Goal: Information Seeking & Learning: Learn about a topic

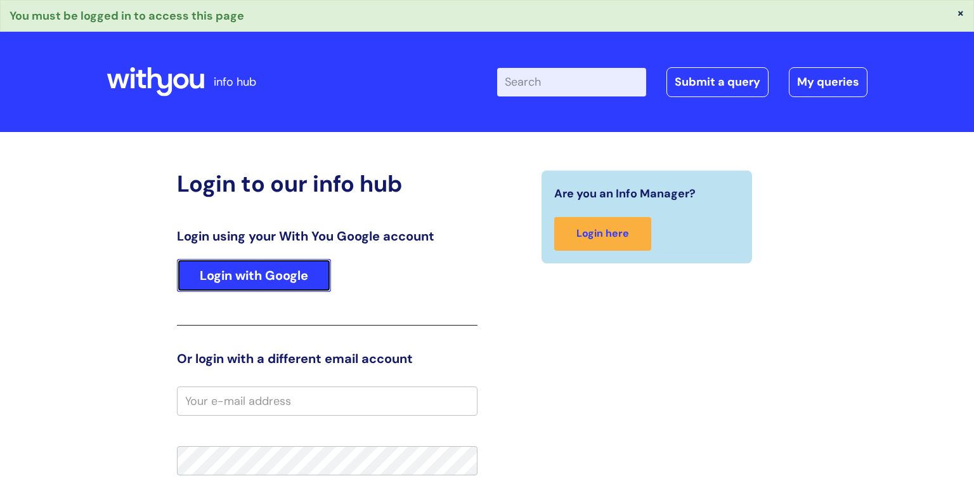
click at [263, 273] on link "Login with Google" at bounding box center [254, 275] width 154 height 33
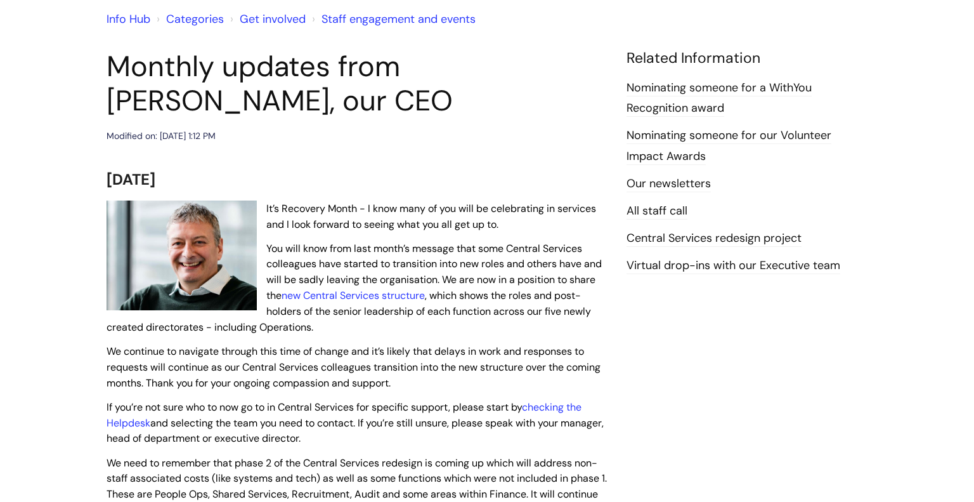
scroll to position [117, 0]
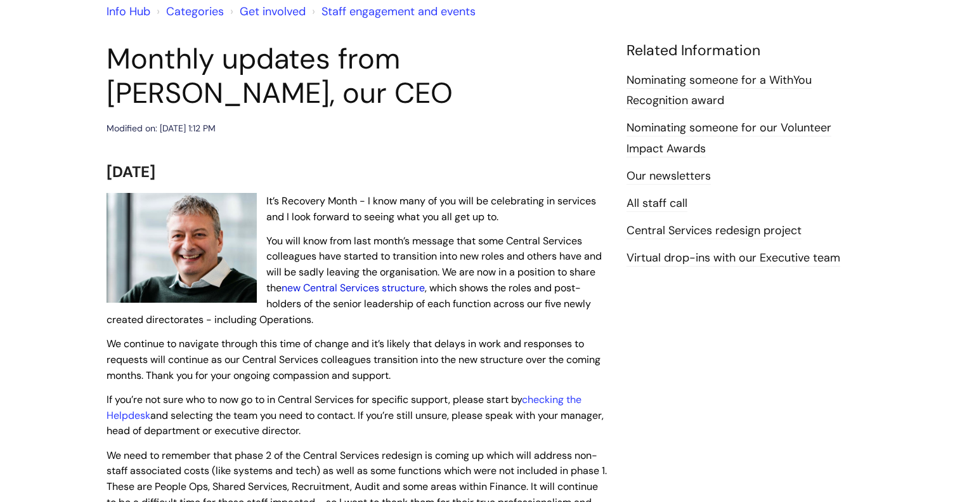
click at [386, 287] on link "new Central Services structure" at bounding box center [353, 287] width 143 height 13
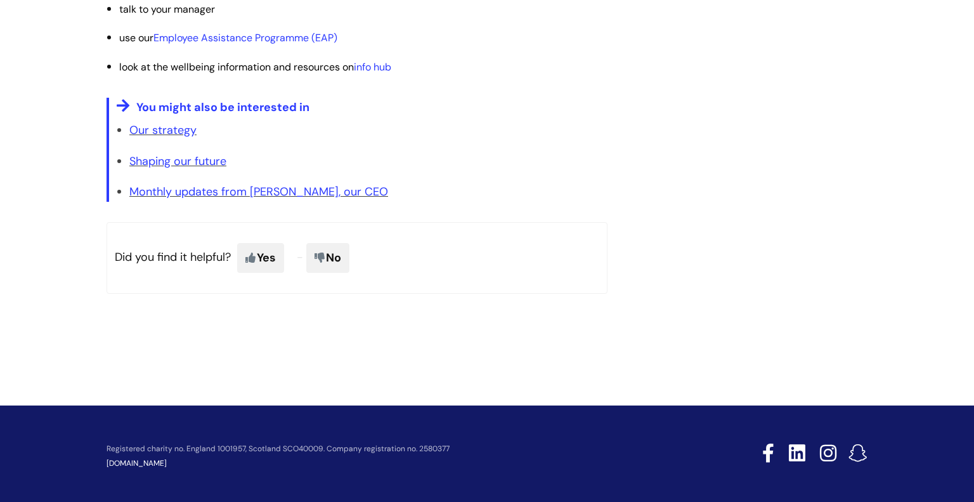
scroll to position [2445, 0]
